Goal: Task Accomplishment & Management: Manage account settings

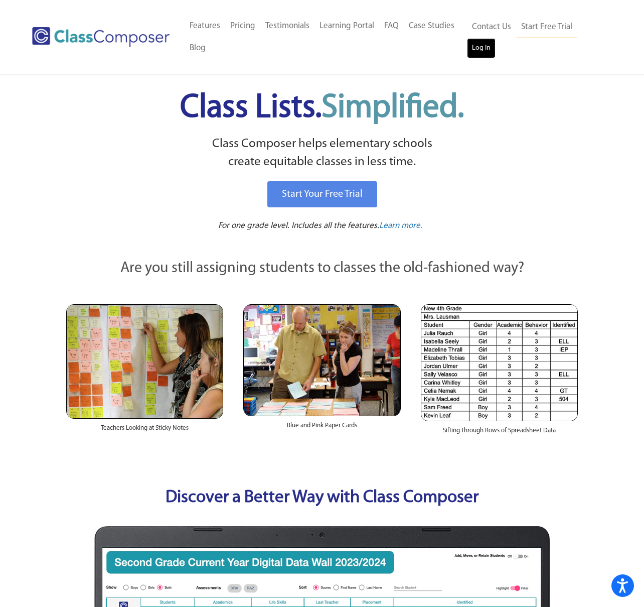
click at [485, 50] on link "Log In" at bounding box center [481, 48] width 29 height 20
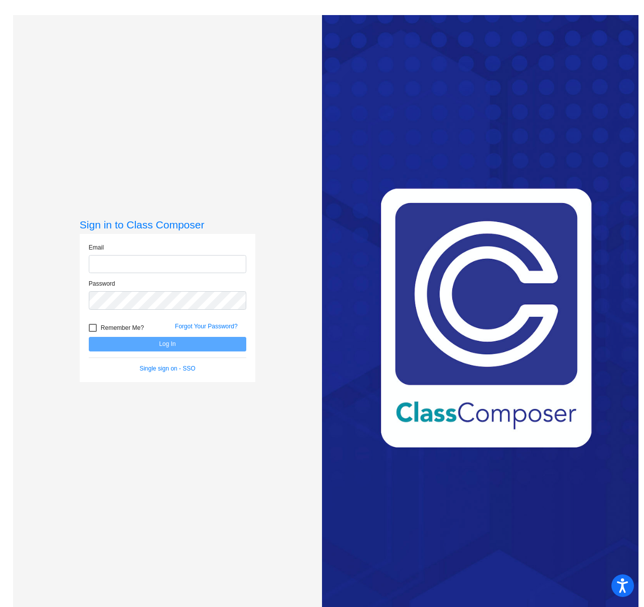
type input "monica.pennacchio@k12.wv.us"
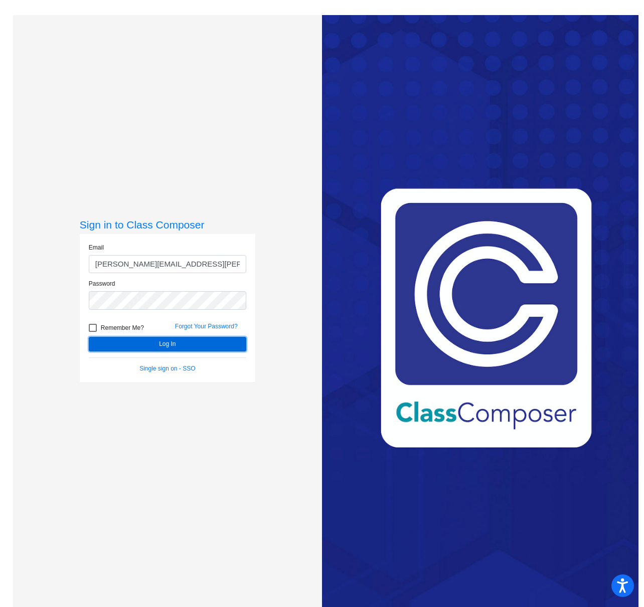
click at [212, 340] on button "Log In" at bounding box center [168, 344] width 158 height 15
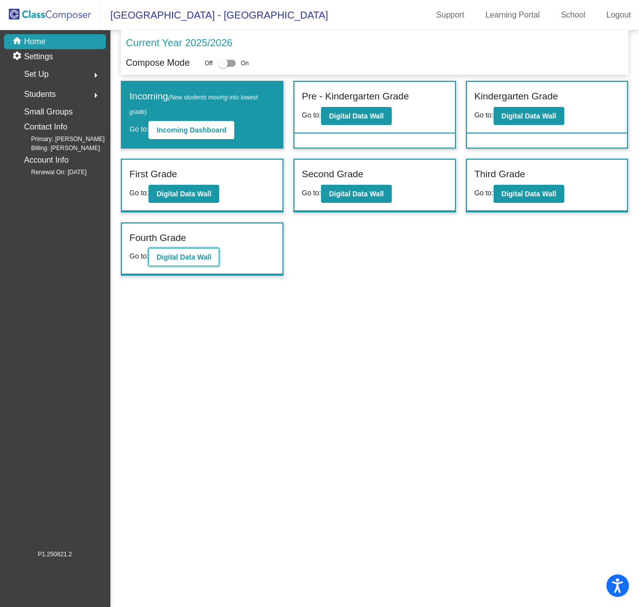
click at [173, 257] on b "Digital Data Wall" at bounding box center [184, 257] width 55 height 8
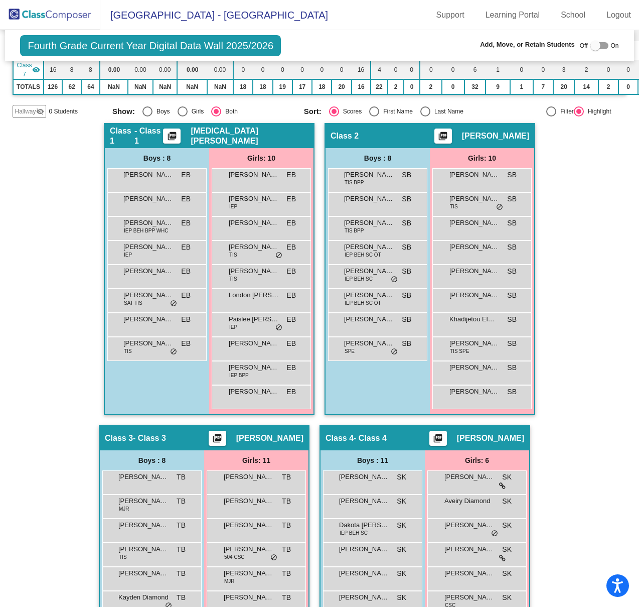
scroll to position [219, 0]
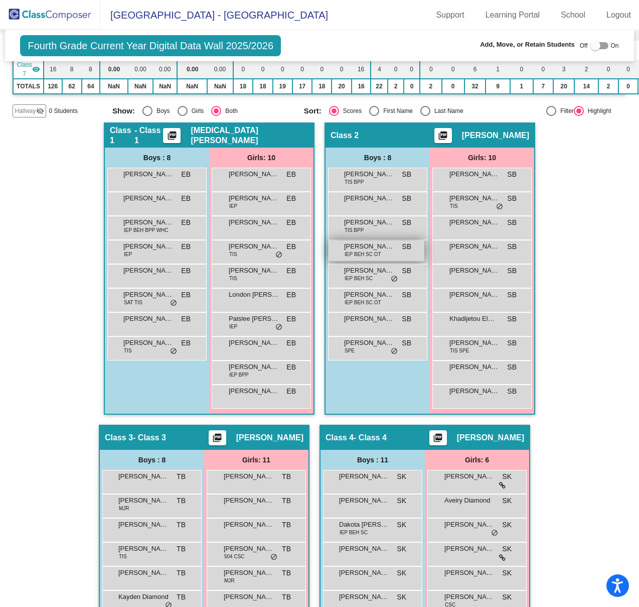
click at [373, 250] on span "IEP BEH SC OT" at bounding box center [363, 254] width 37 height 8
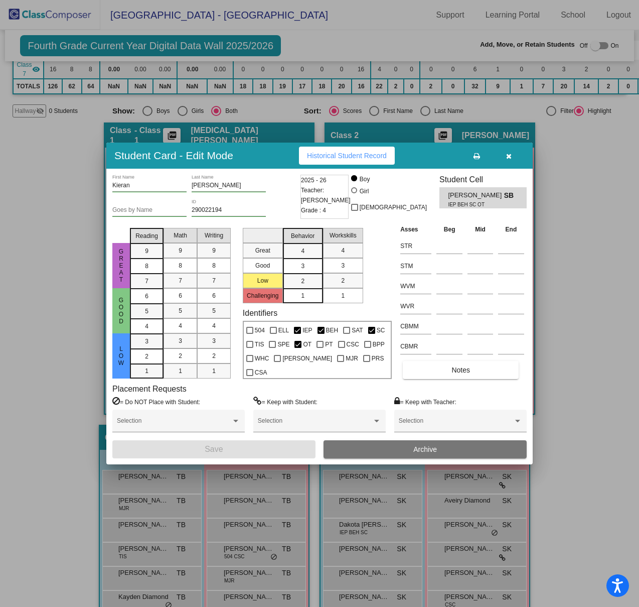
click at [433, 454] on button "Archive" at bounding box center [425, 449] width 203 height 18
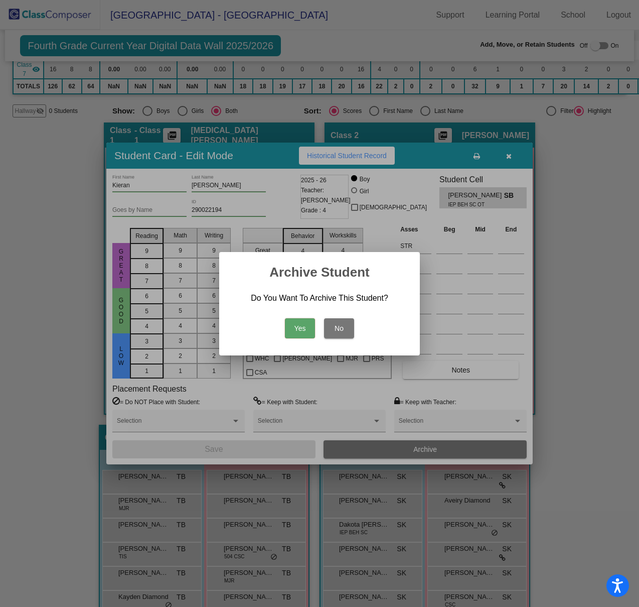
click at [307, 330] on button "Yes" at bounding box center [300, 328] width 30 height 20
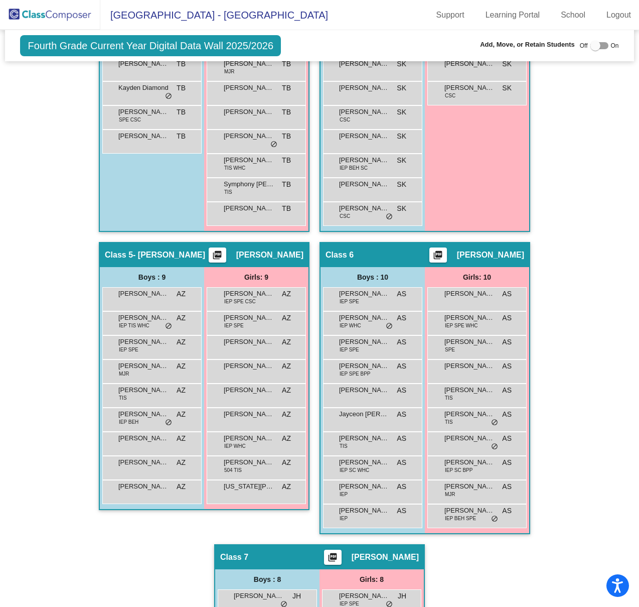
scroll to position [763, 0]
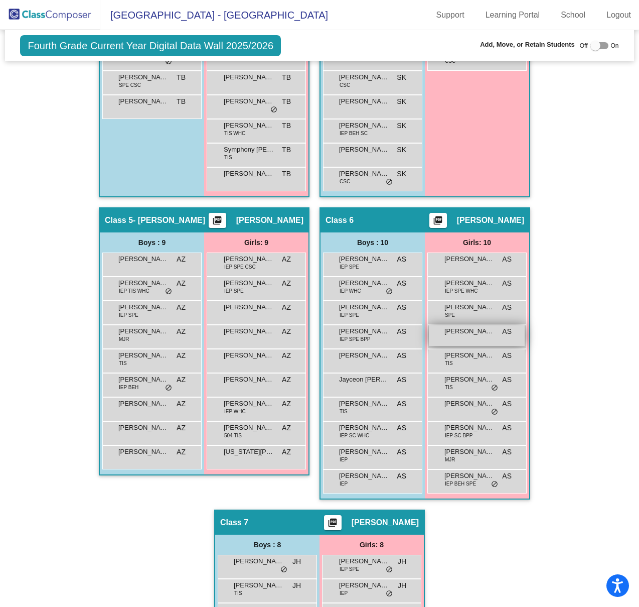
click at [474, 336] on div "Kaelynn Lawrence AS lock do_not_disturb_alt" at bounding box center [477, 335] width 96 height 21
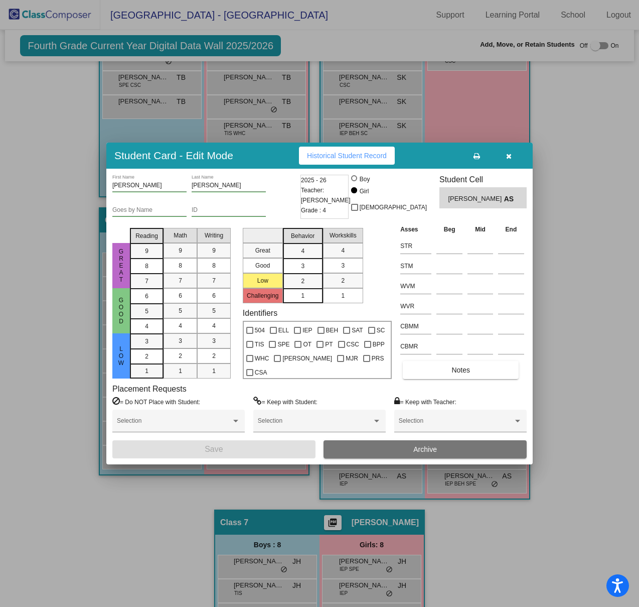
click at [435, 445] on span "Archive" at bounding box center [425, 449] width 24 height 8
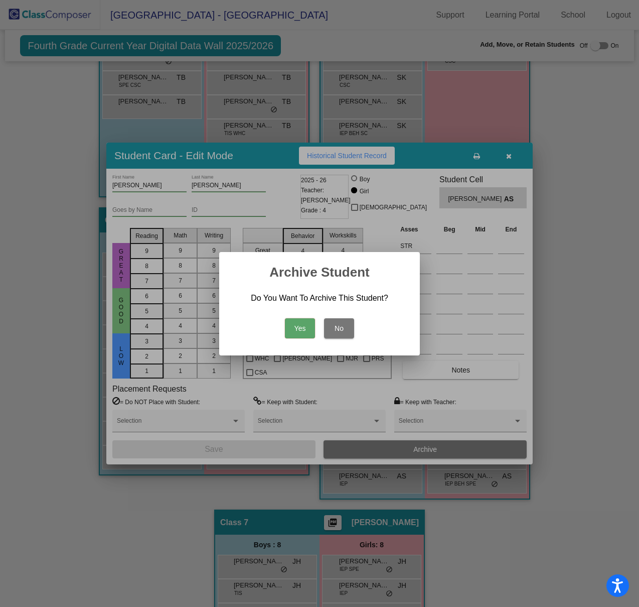
click at [302, 324] on button "Yes" at bounding box center [300, 328] width 30 height 20
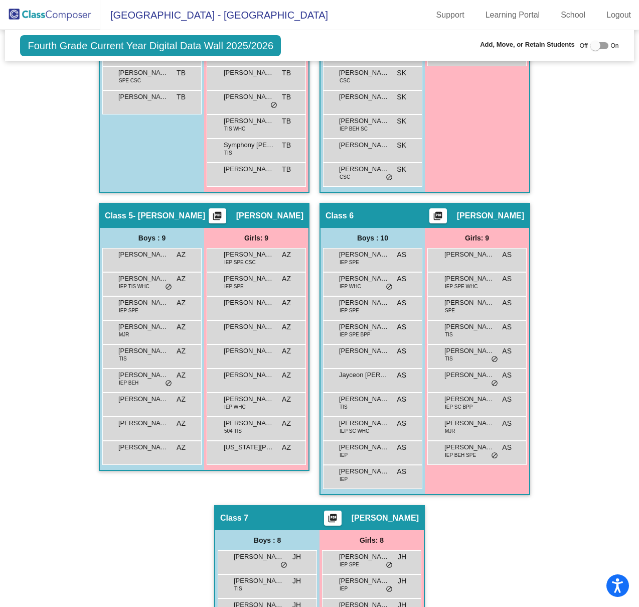
scroll to position [754, 0]
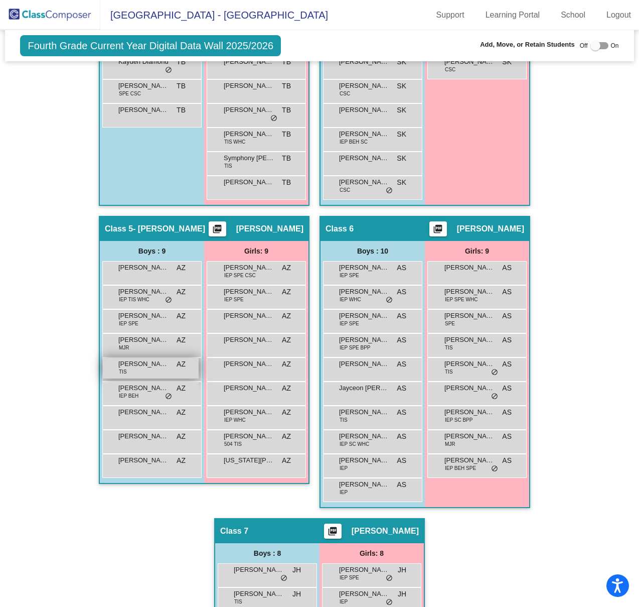
click at [152, 367] on div "Iziah Kausky TIS AZ lock do_not_disturb_alt" at bounding box center [151, 368] width 96 height 21
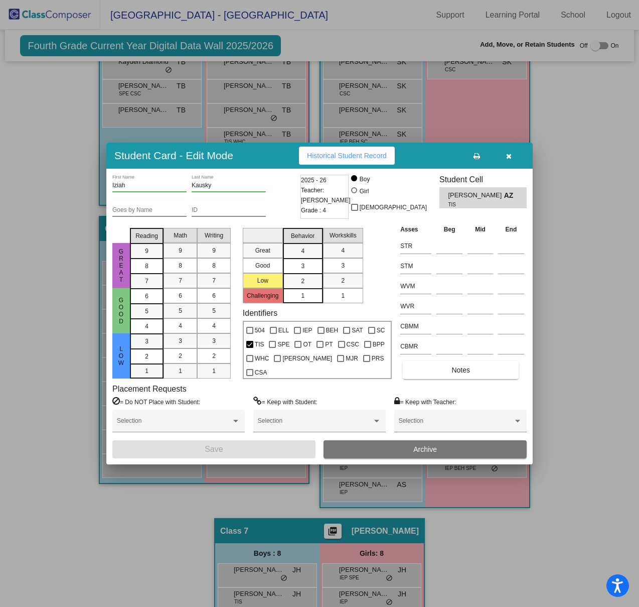
click at [447, 454] on button "Archive" at bounding box center [425, 449] width 203 height 18
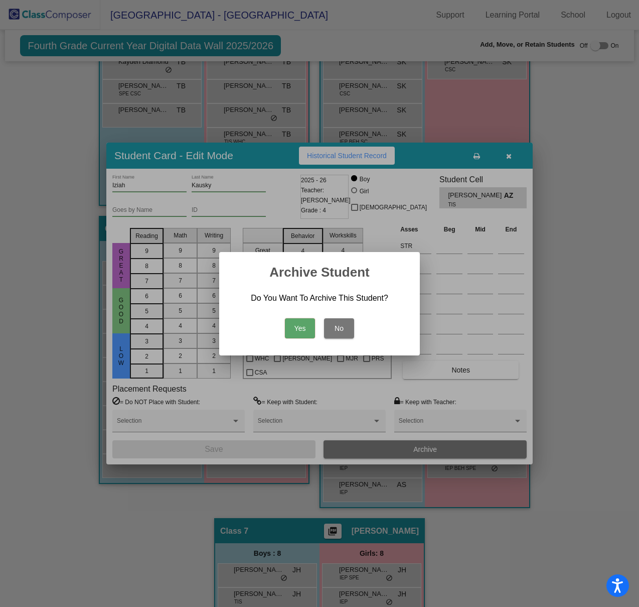
click at [292, 326] on button "Yes" at bounding box center [300, 328] width 30 height 20
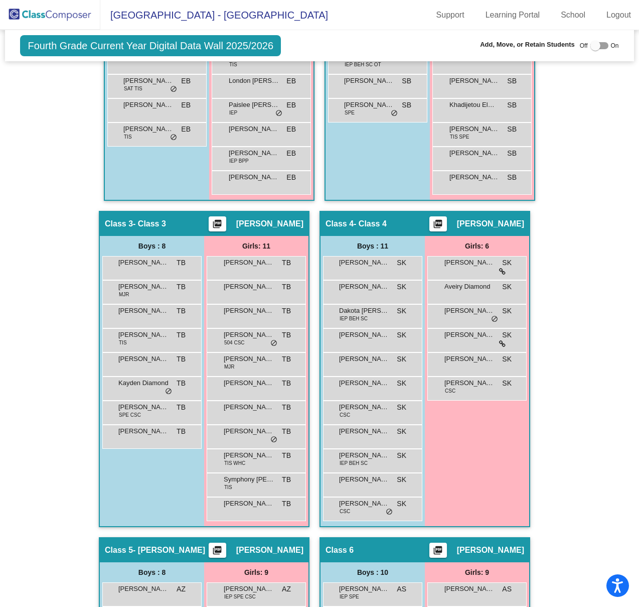
scroll to position [0, 0]
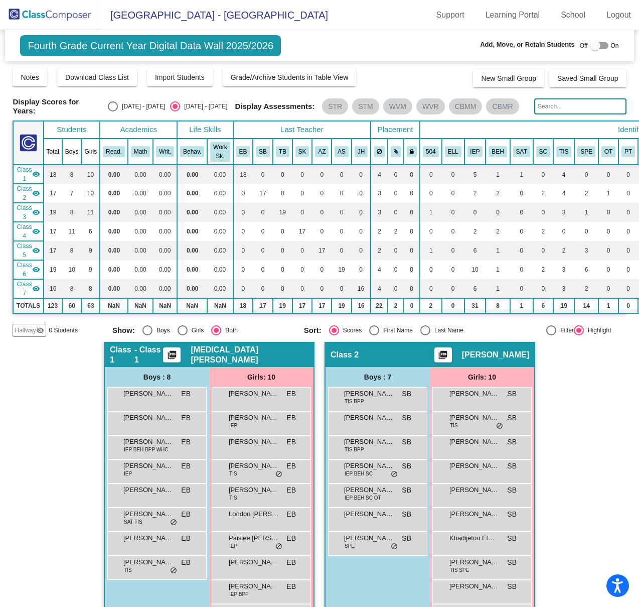
click at [38, 15] on img at bounding box center [50, 15] width 100 height 30
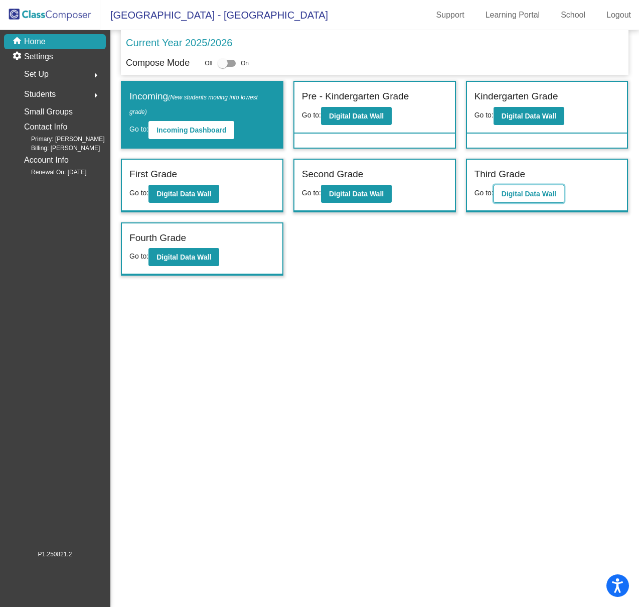
click at [510, 192] on b "Digital Data Wall" at bounding box center [529, 194] width 55 height 8
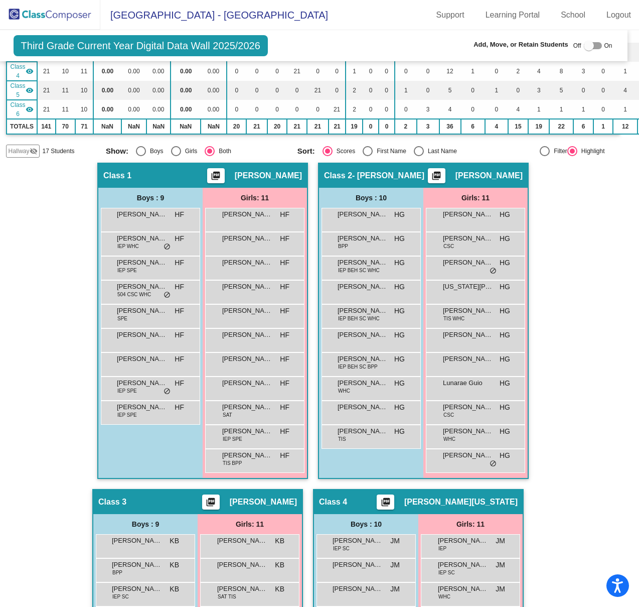
scroll to position [176, 7]
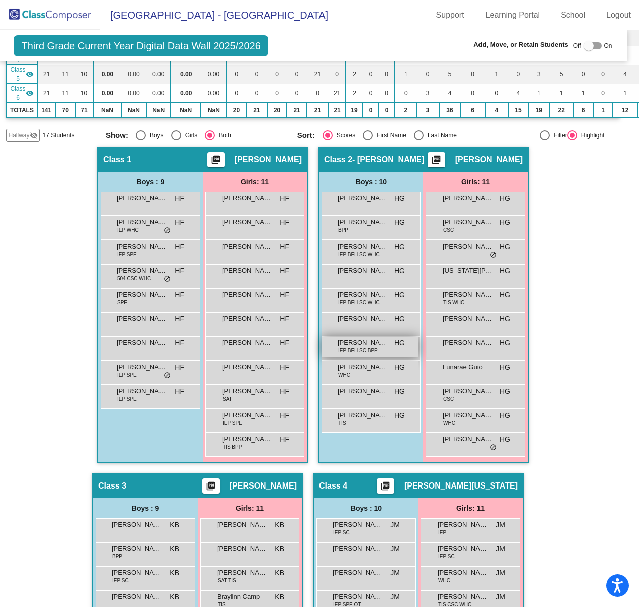
click at [398, 343] on span "HG" at bounding box center [399, 343] width 11 height 11
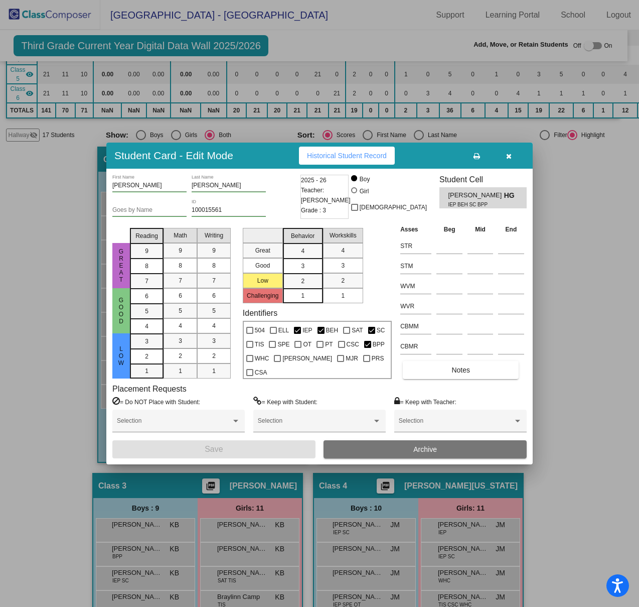
click at [432, 453] on button "Archive" at bounding box center [425, 449] width 203 height 18
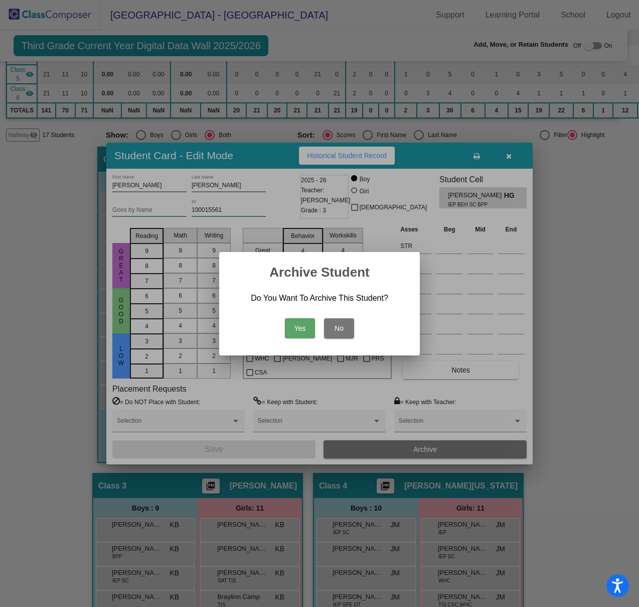
click at [284, 328] on div "Yes No" at bounding box center [319, 325] width 177 height 35
click at [295, 328] on button "Yes" at bounding box center [300, 328] width 30 height 20
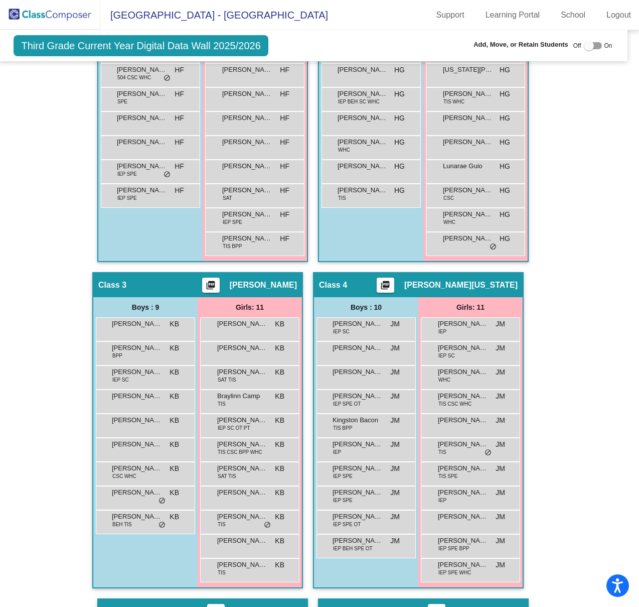
scroll to position [697, 7]
